Goal: Consume media (video, audio): Consume media (video, audio)

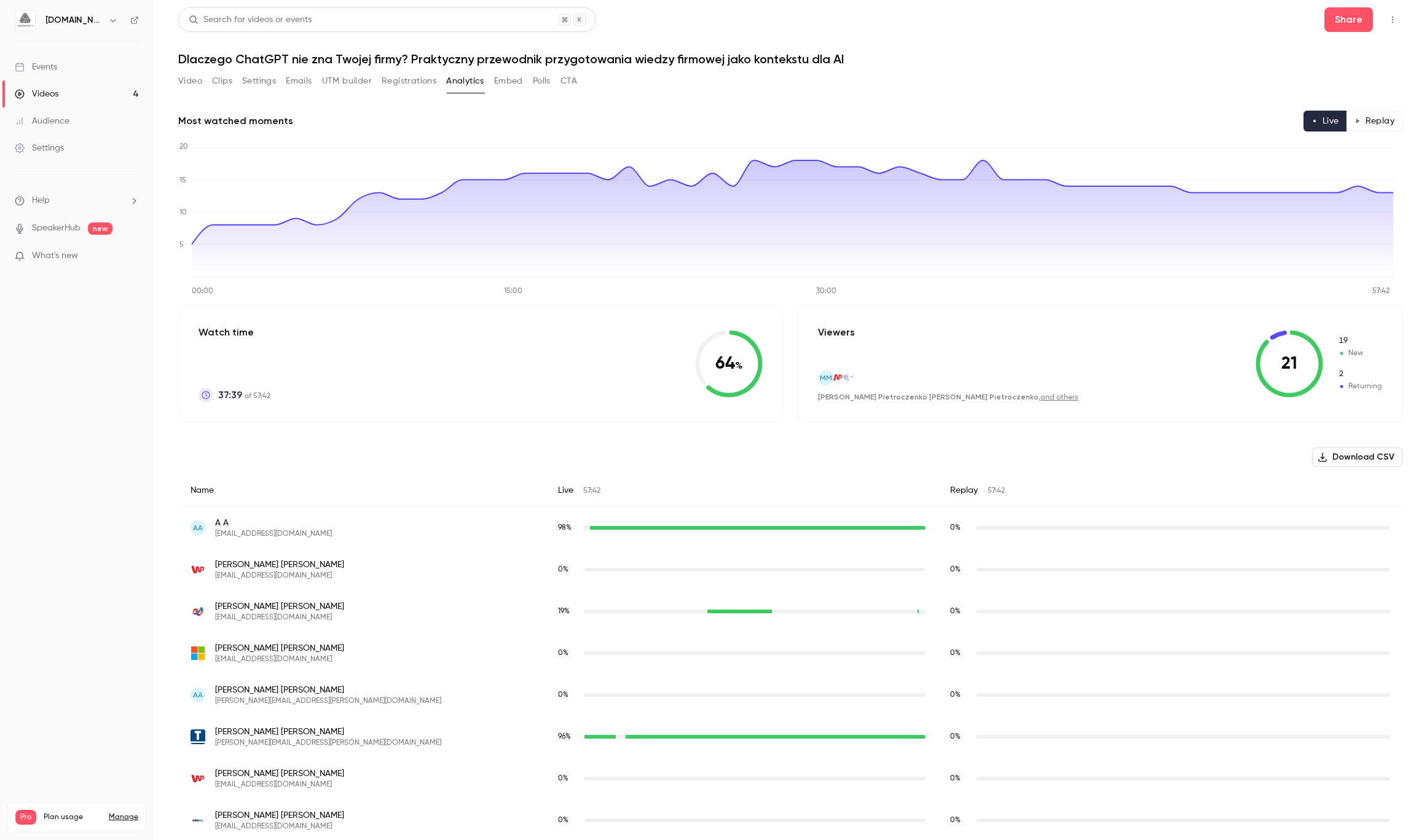
click at [66, 95] on link "Videos 4" at bounding box center [77, 93] width 154 height 27
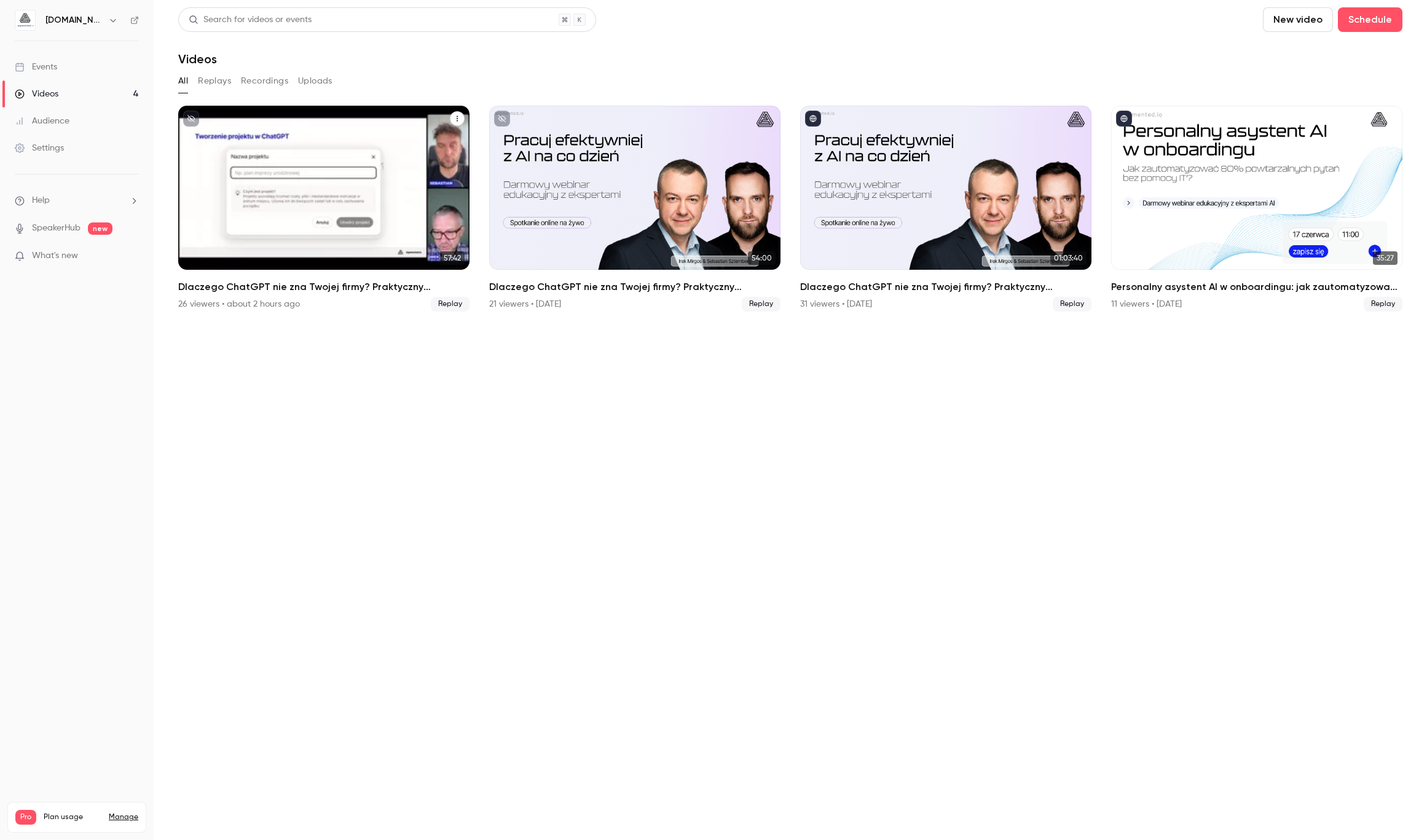
click at [308, 293] on h2 "Dlaczego ChatGPT nie zna Twojej firmy? Praktyczny przewodnik przygotowania wied…" at bounding box center [324, 286] width 291 height 15
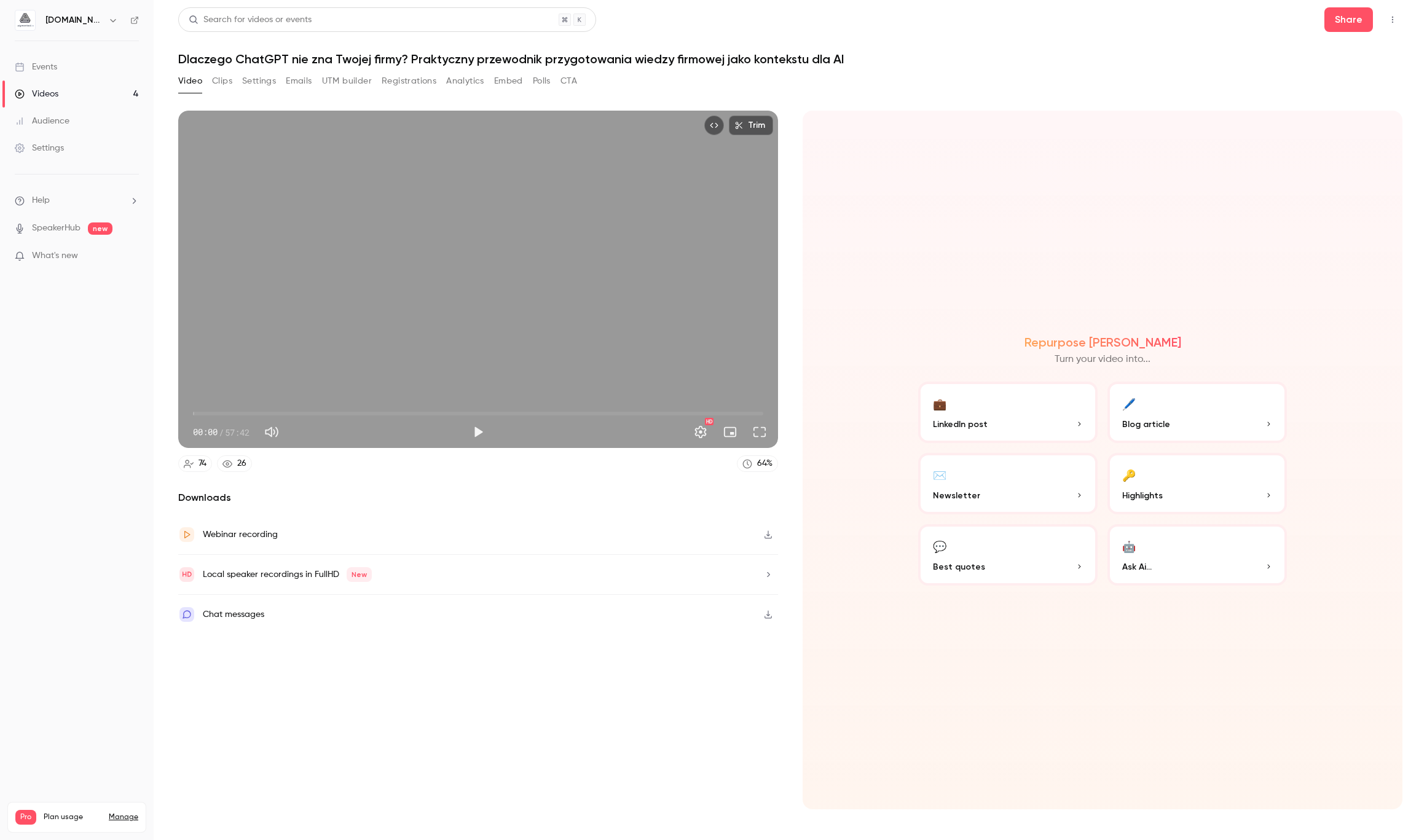
click at [478, 76] on button "Analytics" at bounding box center [465, 81] width 38 height 19
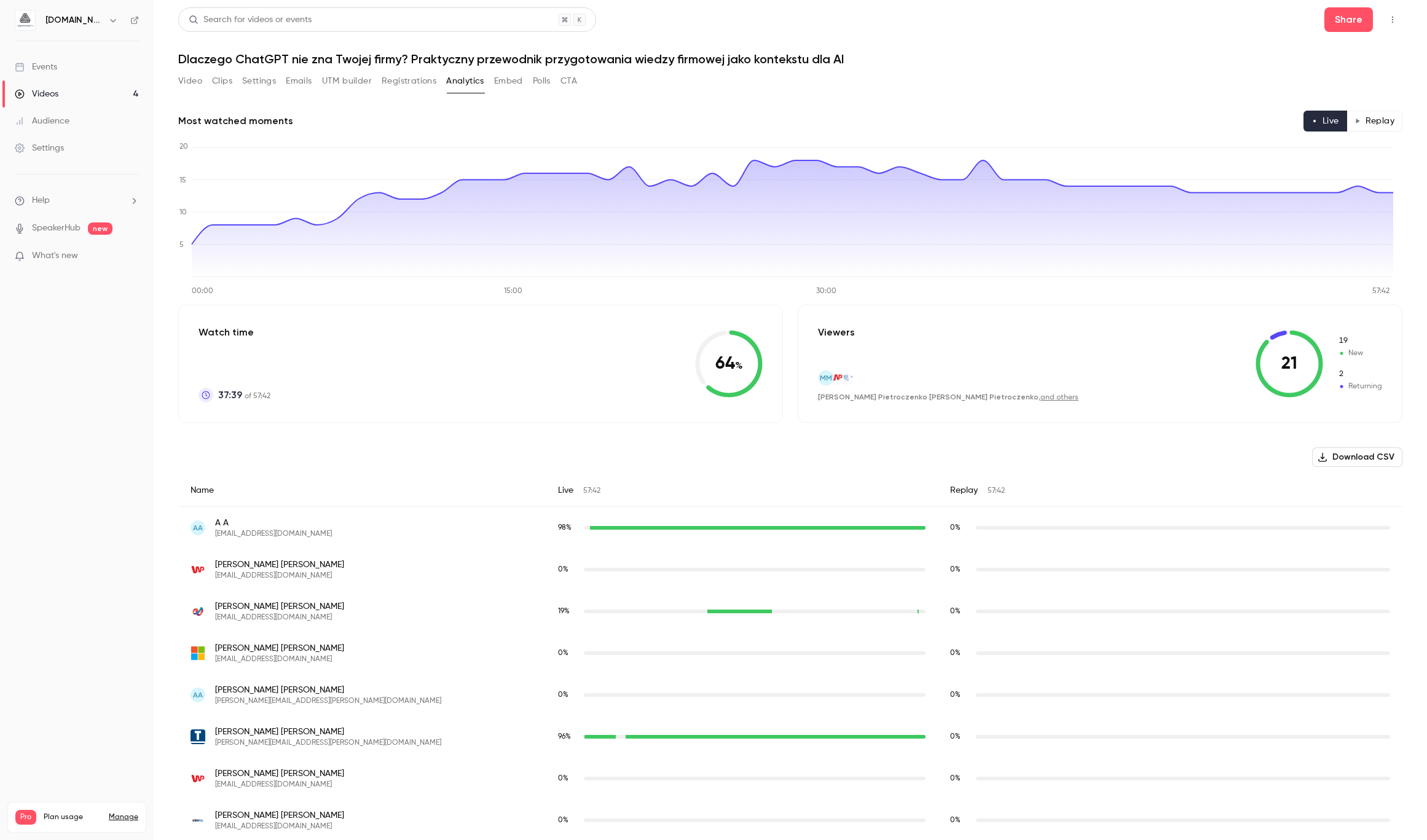
click at [1380, 123] on button "Replay" at bounding box center [1374, 121] width 56 height 21
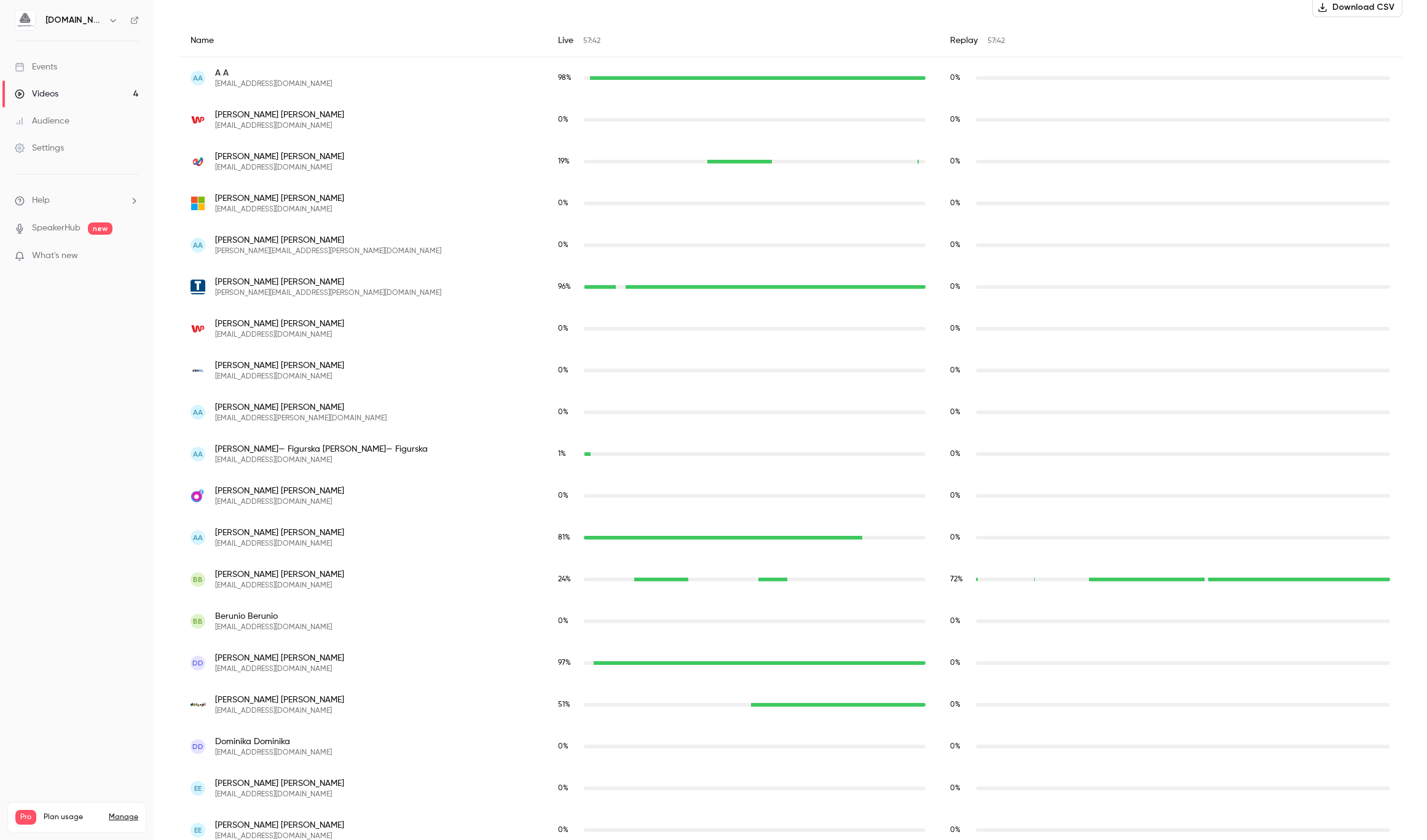
scroll to position [443, 0]
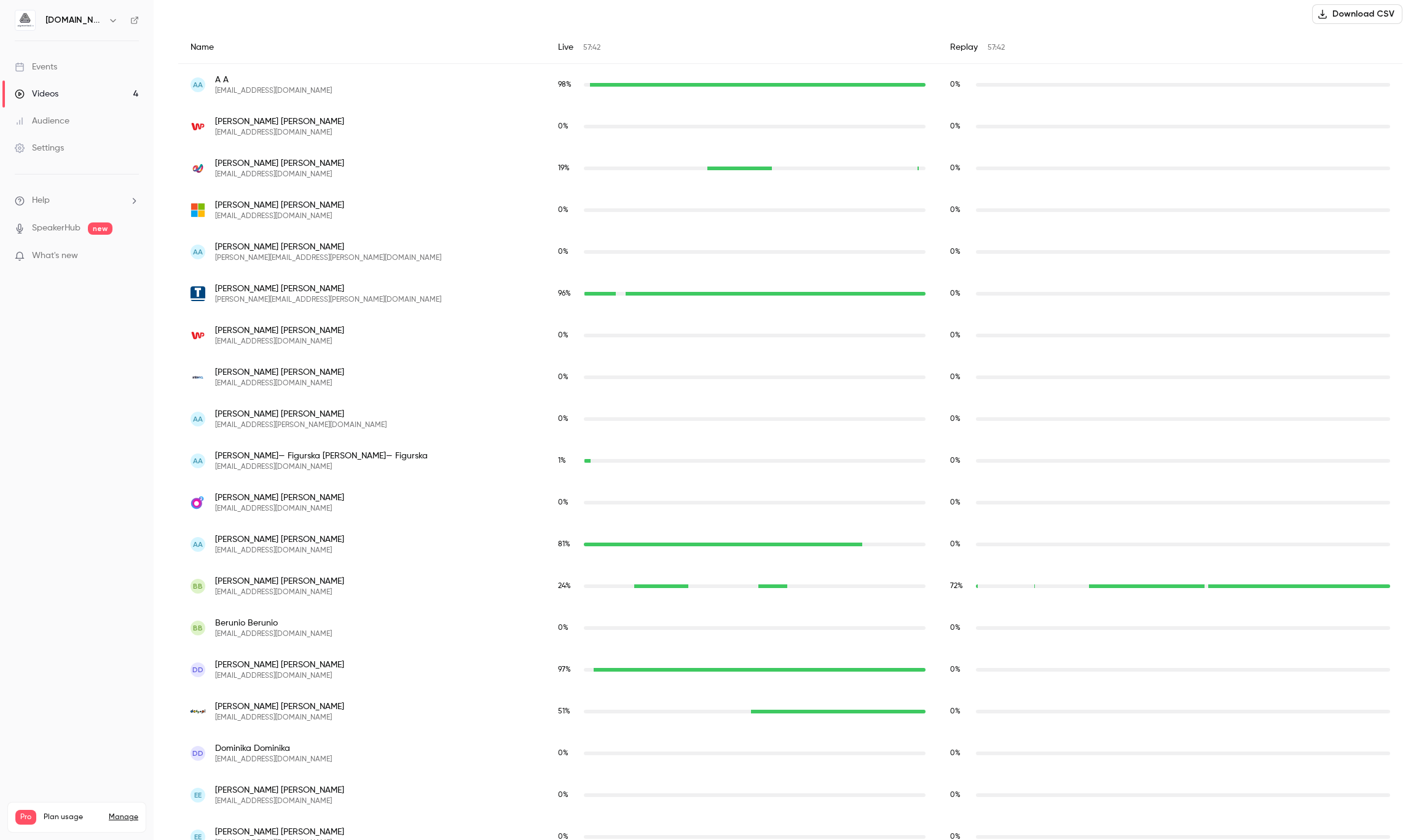
type button "replay"
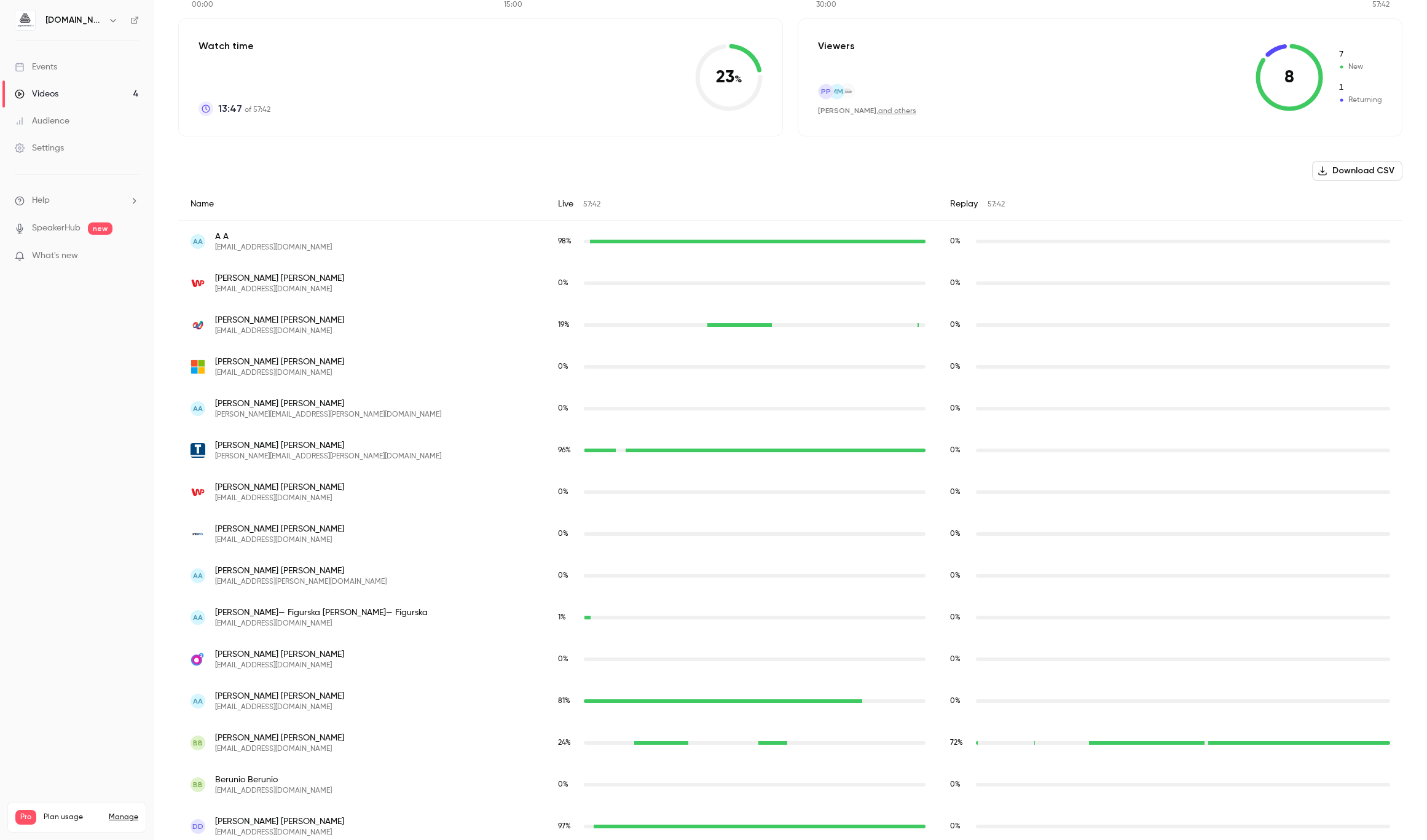
scroll to position [0, 0]
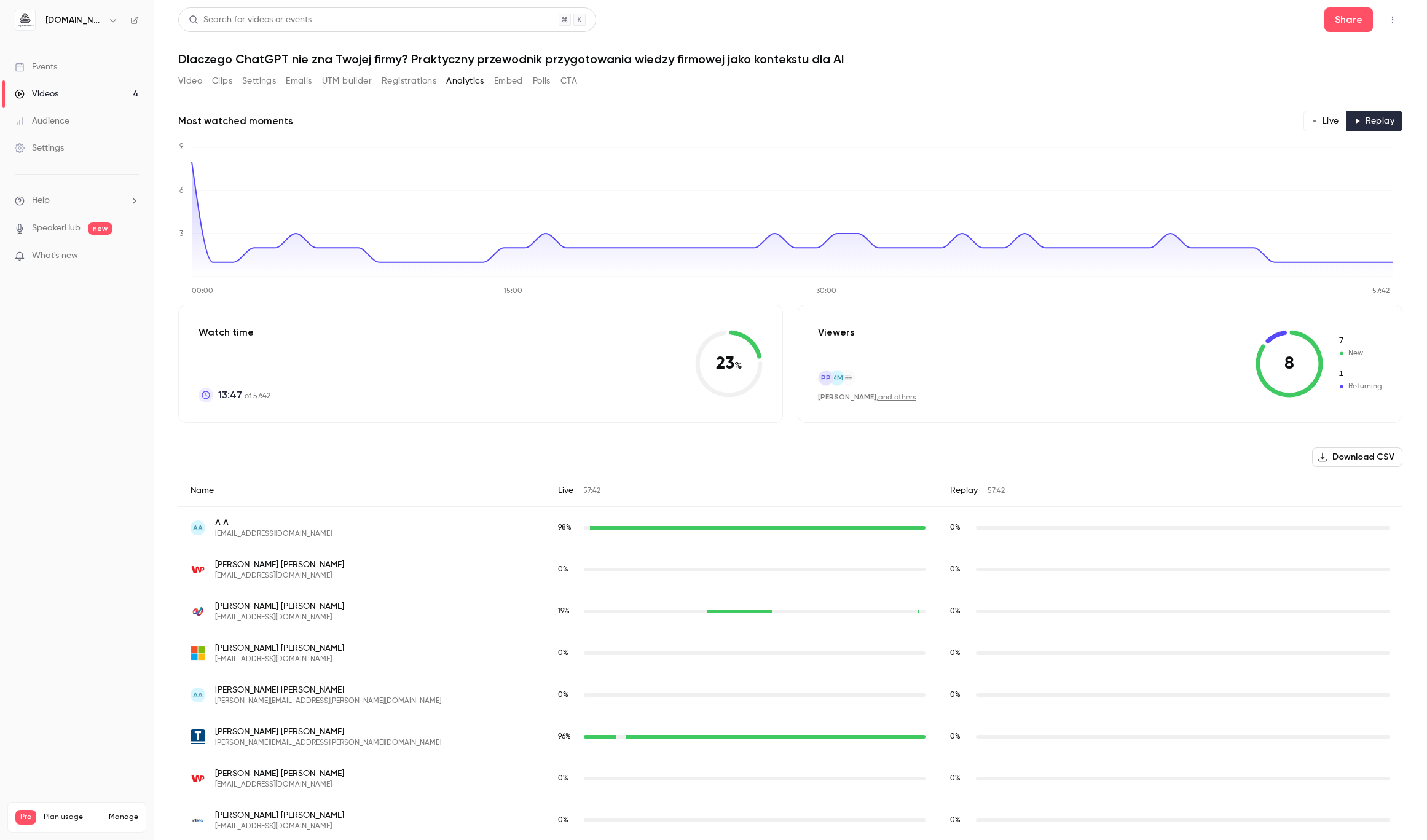
click at [460, 86] on button "Analytics" at bounding box center [465, 81] width 38 height 19
click at [428, 86] on button "Registrations" at bounding box center [409, 81] width 55 height 19
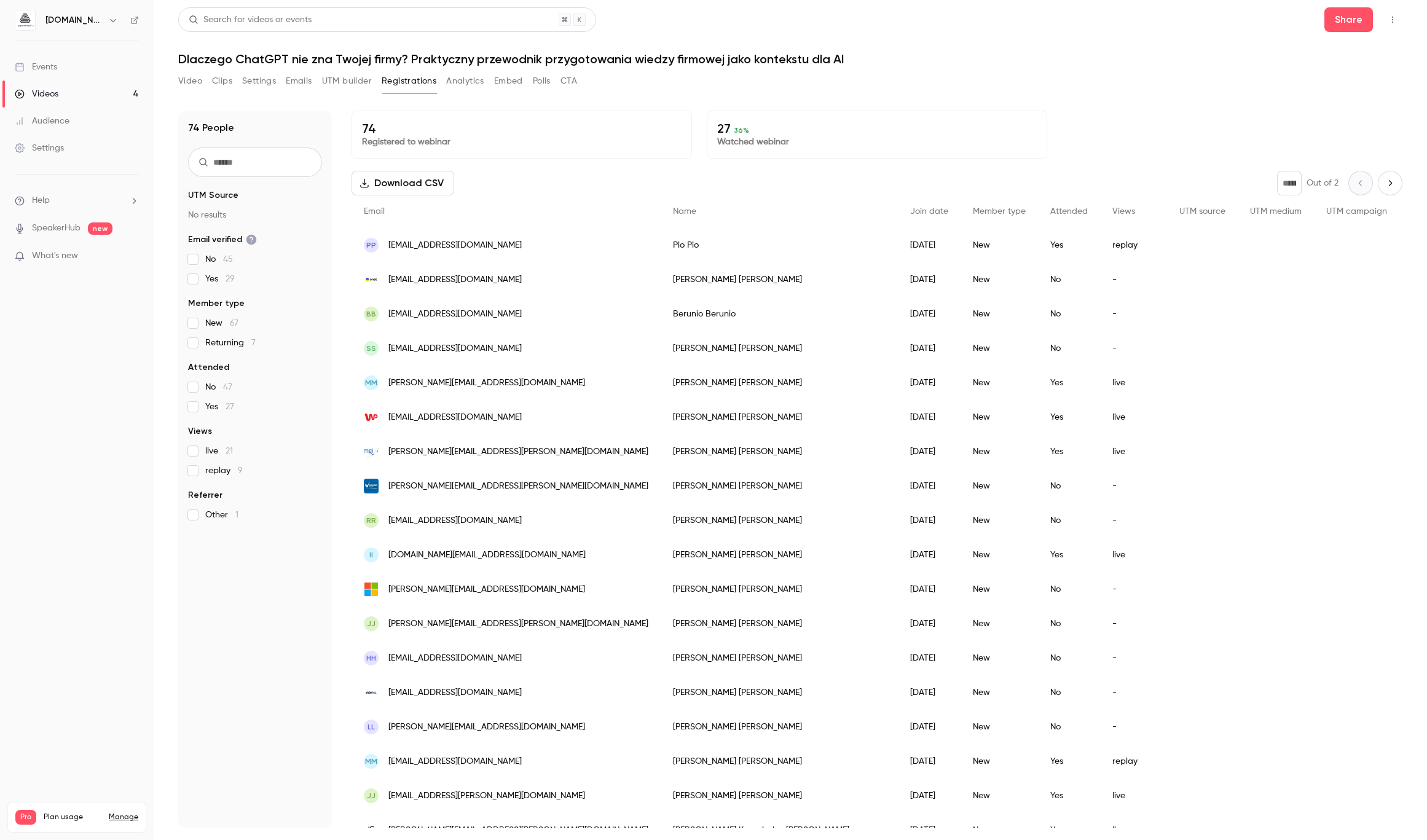
click at [473, 79] on button "Analytics" at bounding box center [465, 81] width 38 height 19
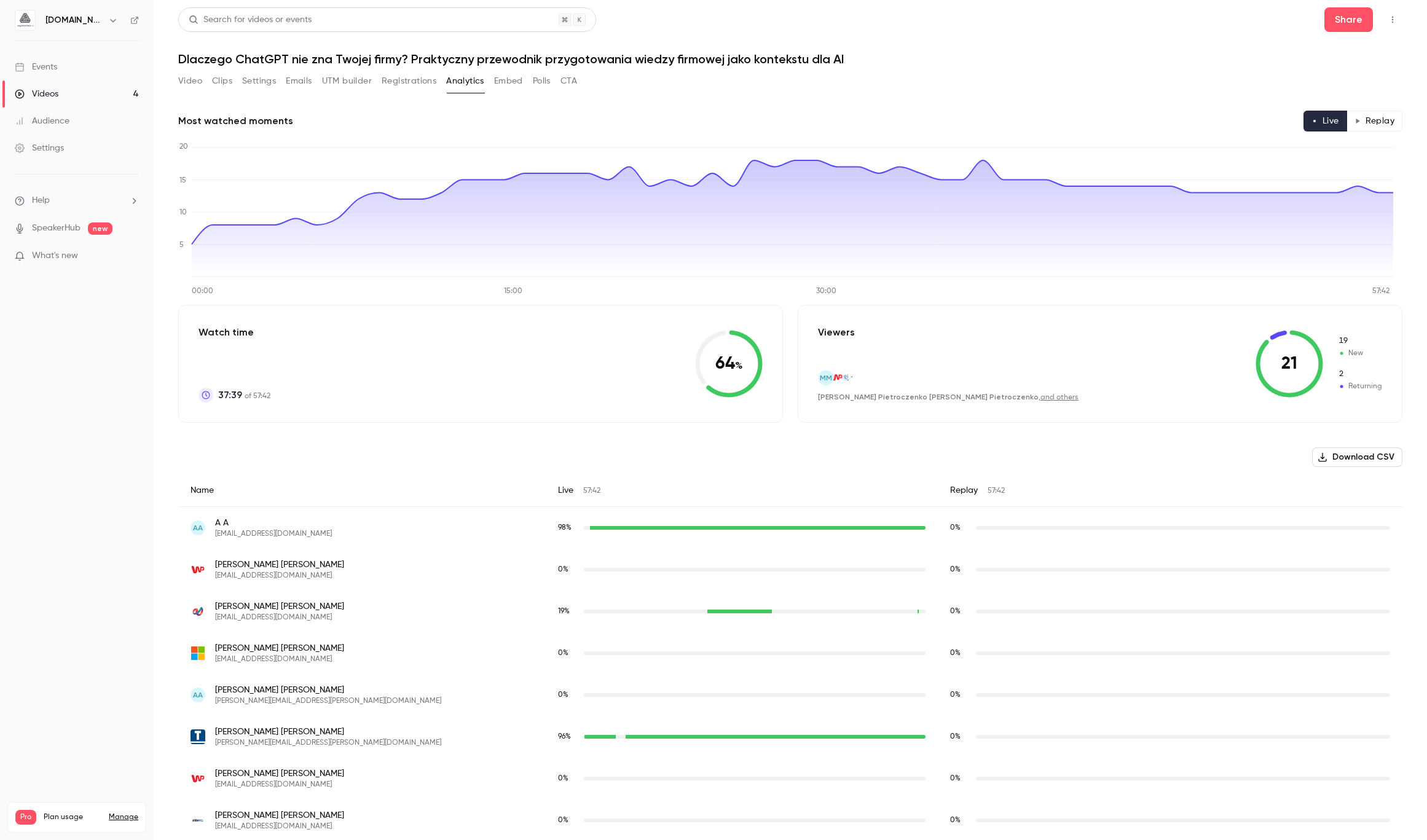
click at [1359, 117] on button "Replay" at bounding box center [1374, 121] width 56 height 21
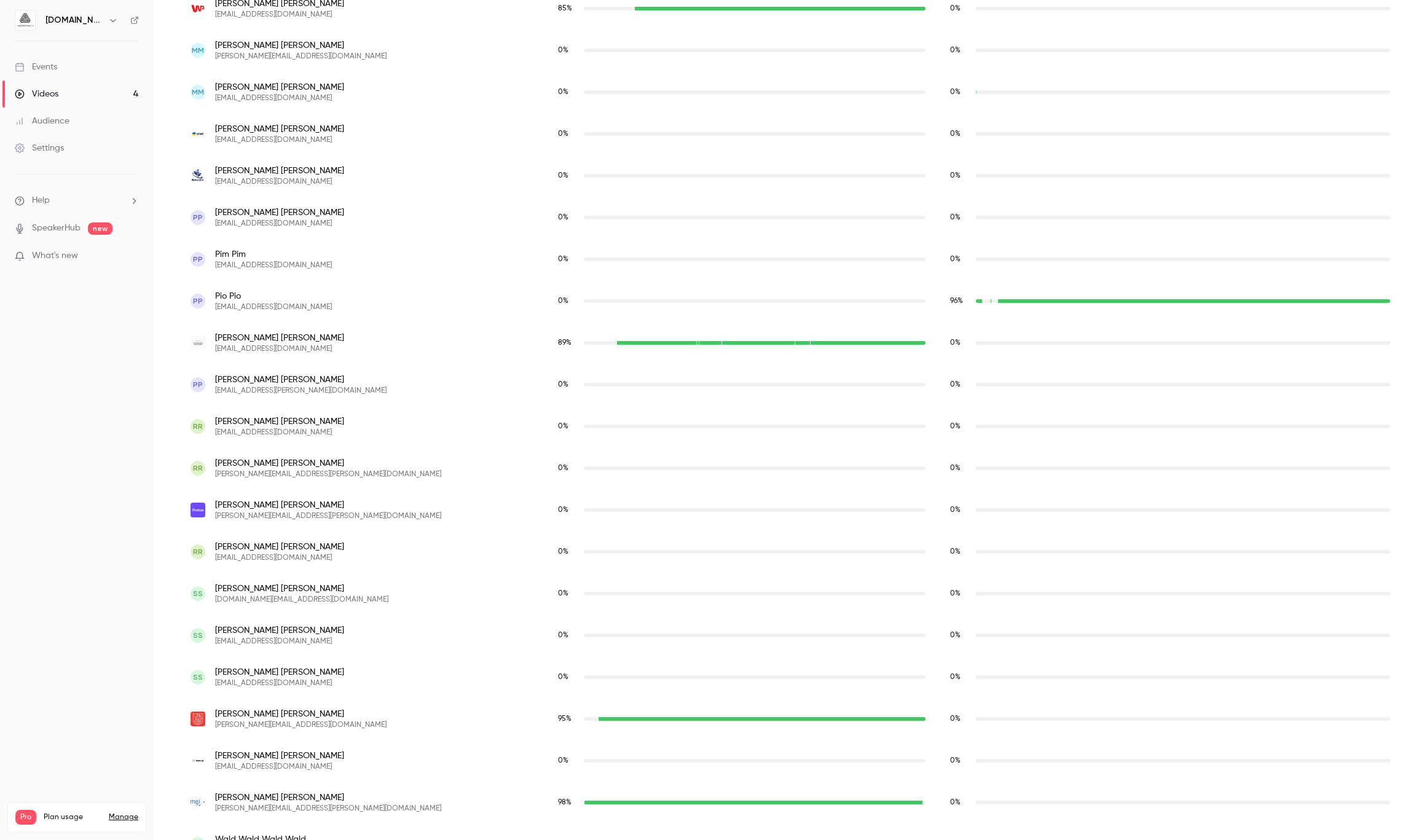
scroll to position [2612, 0]
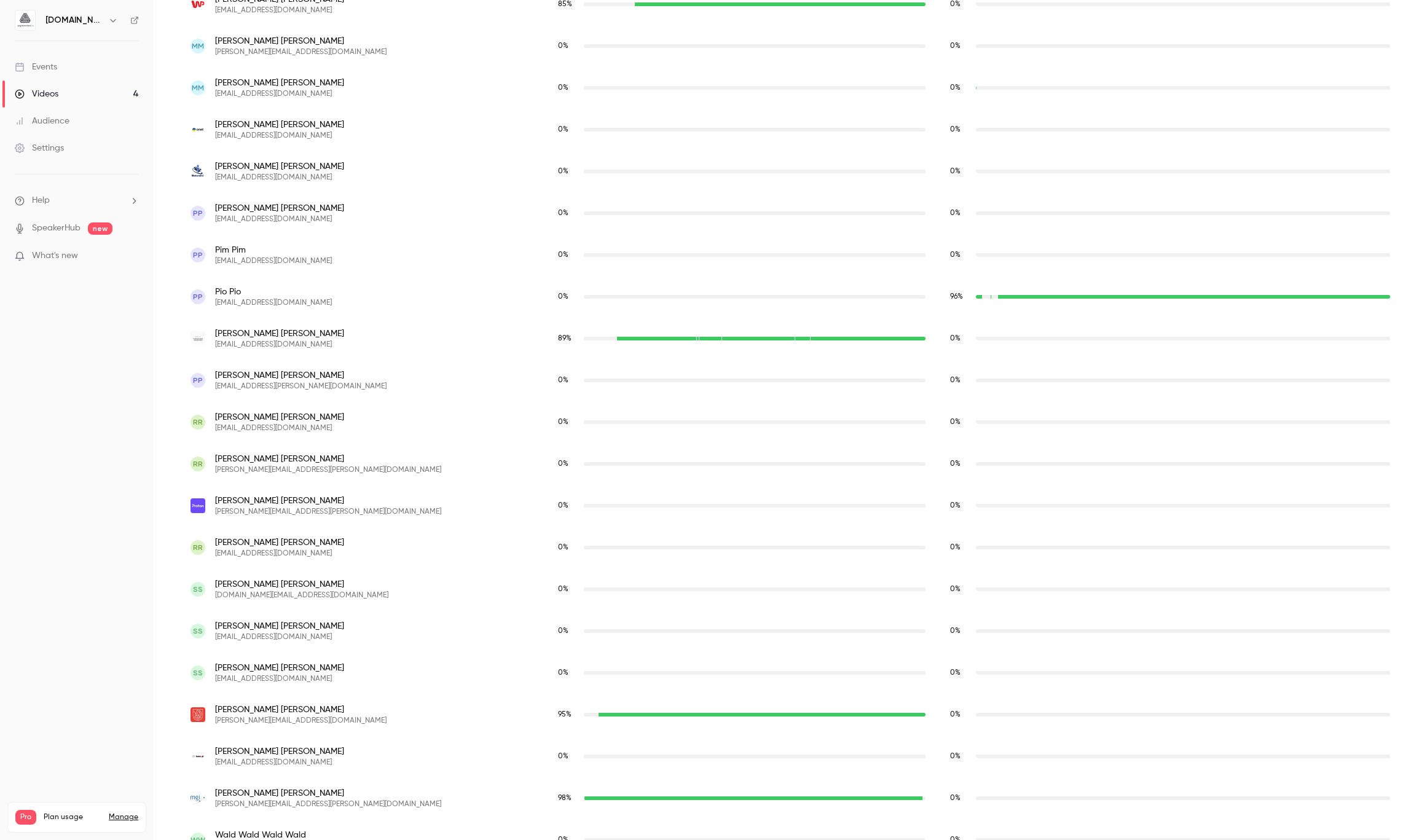
type button "replay"
